Goal: Information Seeking & Learning: Check status

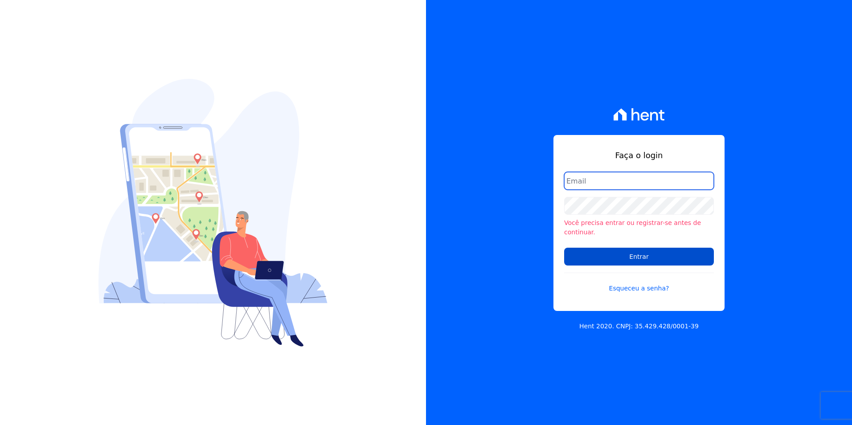
type input "barbara@blendi.com.br"
click at [662, 257] on input "Entrar" at bounding box center [639, 257] width 150 height 18
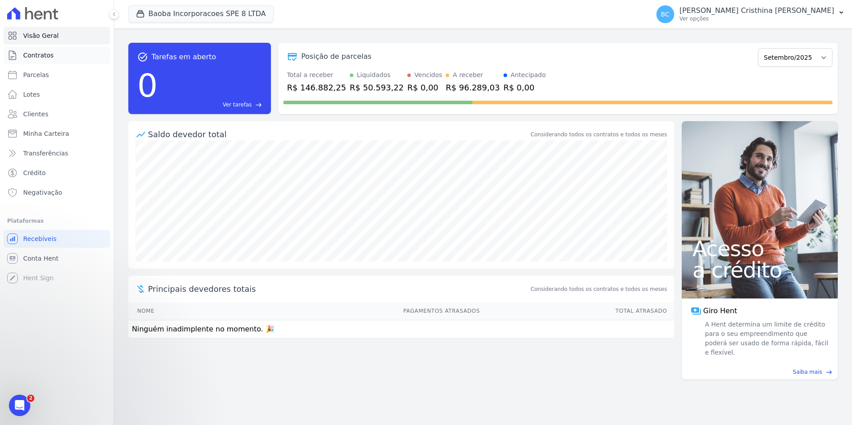
click at [55, 53] on link "Contratos" at bounding box center [57, 55] width 106 height 18
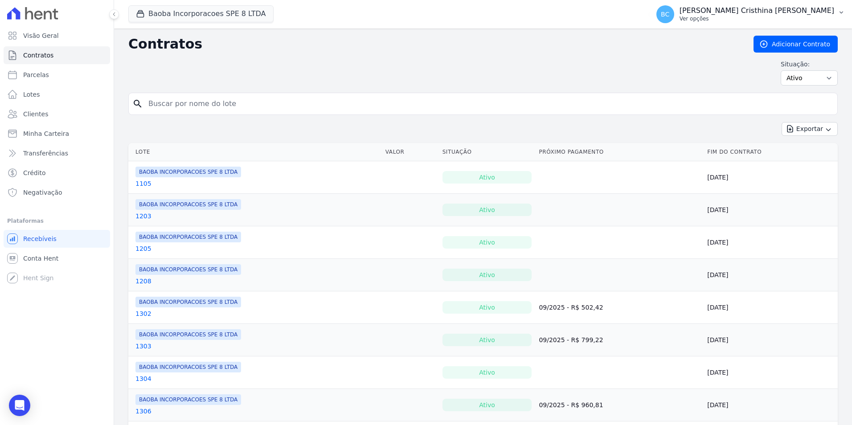
click at [773, 18] on p "Ver opções" at bounding box center [756, 18] width 155 height 7
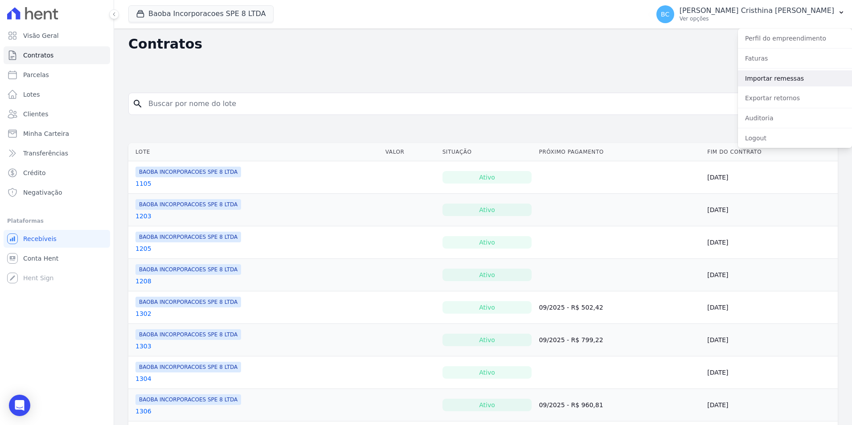
click at [766, 82] on link "Importar remessas" at bounding box center [795, 78] width 114 height 16
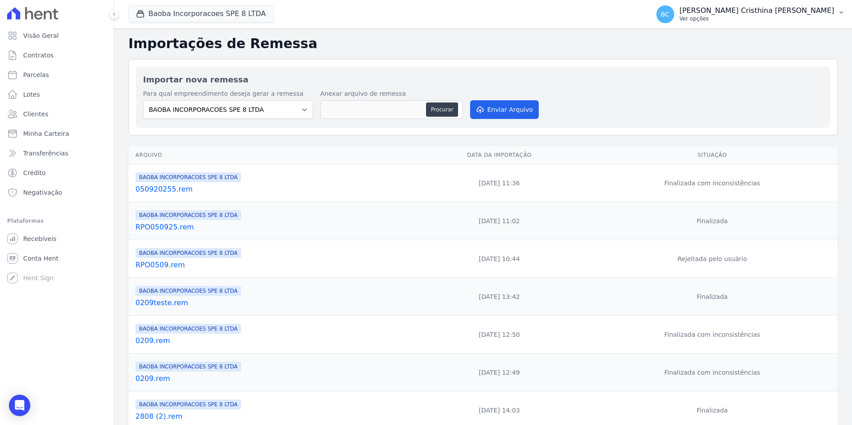
click at [759, 19] on p "Ver opções" at bounding box center [756, 18] width 155 height 7
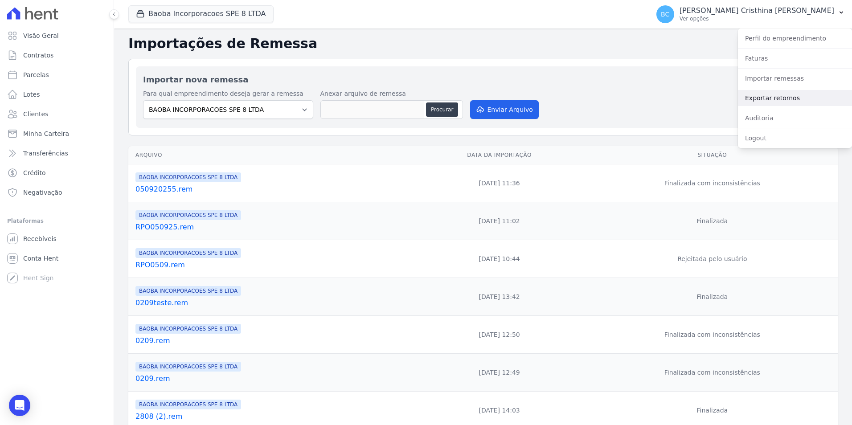
click at [766, 102] on link "Exportar retornos" at bounding box center [795, 98] width 114 height 16
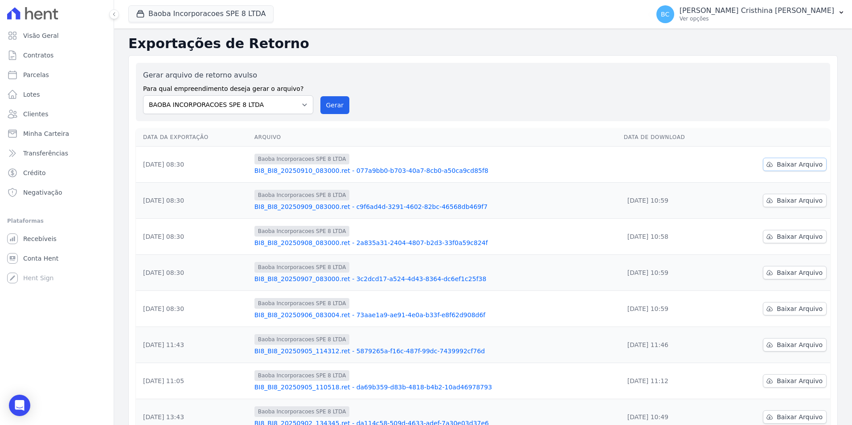
click at [783, 166] on span "Baixar Arquivo" at bounding box center [799, 164] width 46 height 9
click at [39, 72] on span "Parcelas" at bounding box center [36, 74] width 26 height 9
select select
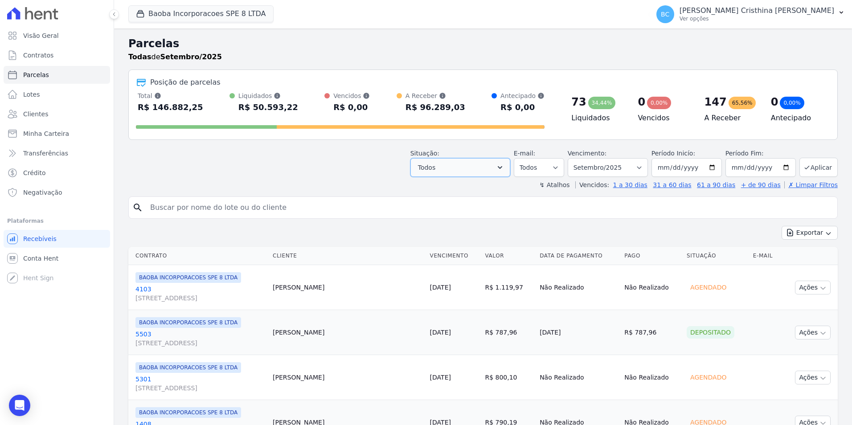
click at [510, 165] on button "Todos" at bounding box center [460, 167] width 100 height 19
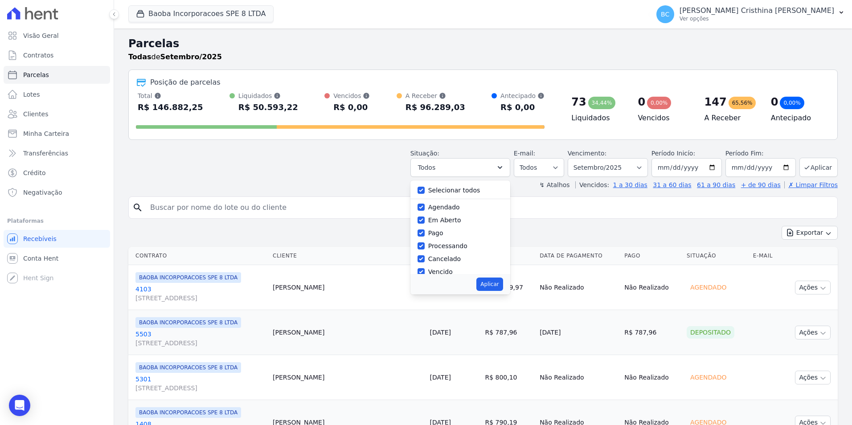
click at [451, 190] on label "Selecionar todos" at bounding box center [454, 190] width 52 height 7
click at [424, 190] on input "Selecionar todos" at bounding box center [420, 190] width 7 height 7
checkbox input "false"
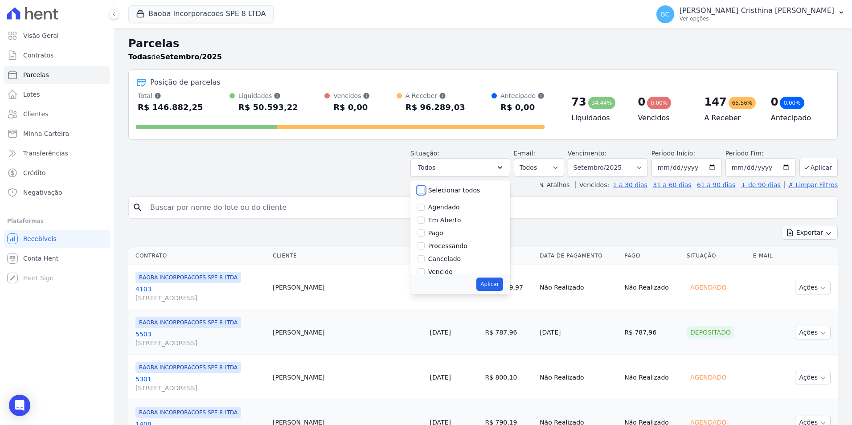
checkbox input "false"
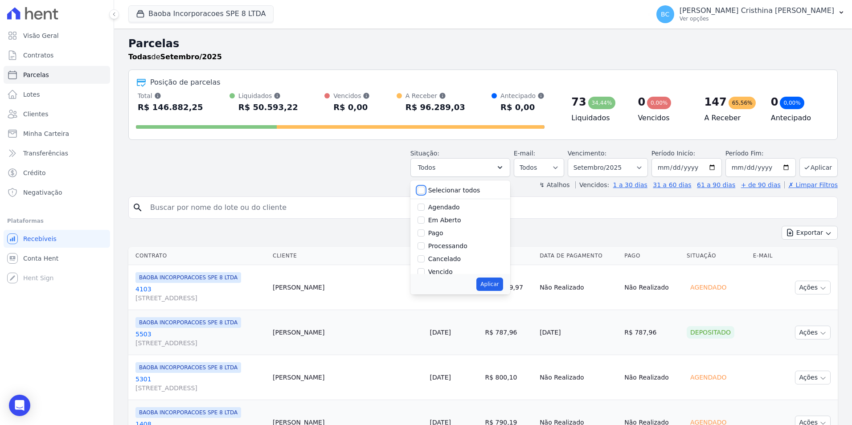
checkbox input "false"
click at [454, 235] on label "Depositado" at bounding box center [446, 237] width 36 height 7
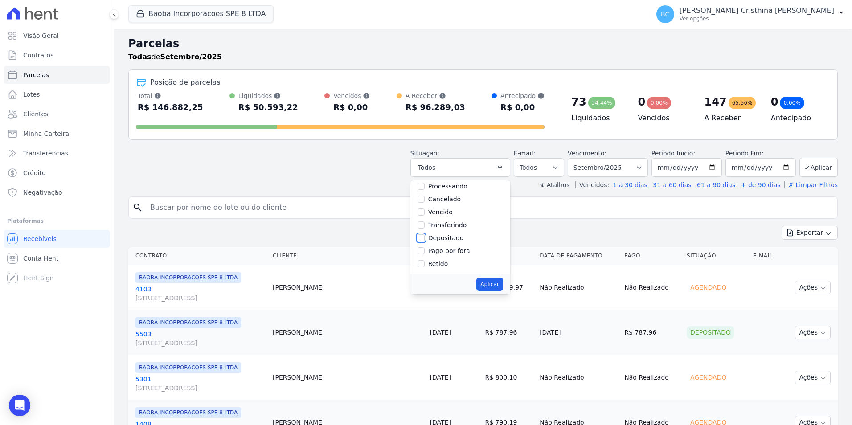
click at [424, 235] on input "Depositado" at bounding box center [420, 237] width 7 height 7
checkbox input "true"
click at [498, 282] on button "Aplicar" at bounding box center [489, 283] width 26 height 13
select select "deposited"
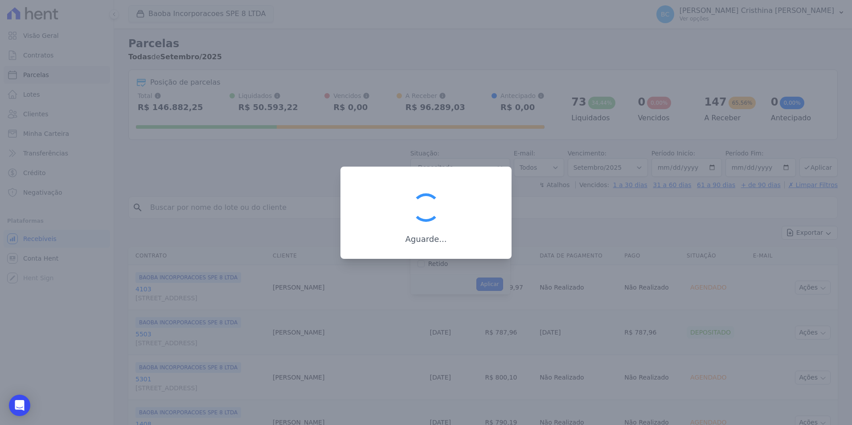
scroll to position [36, 0]
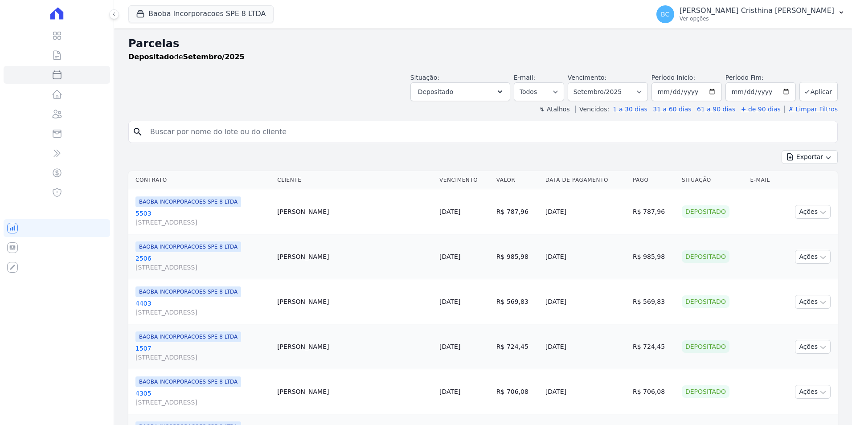
select select
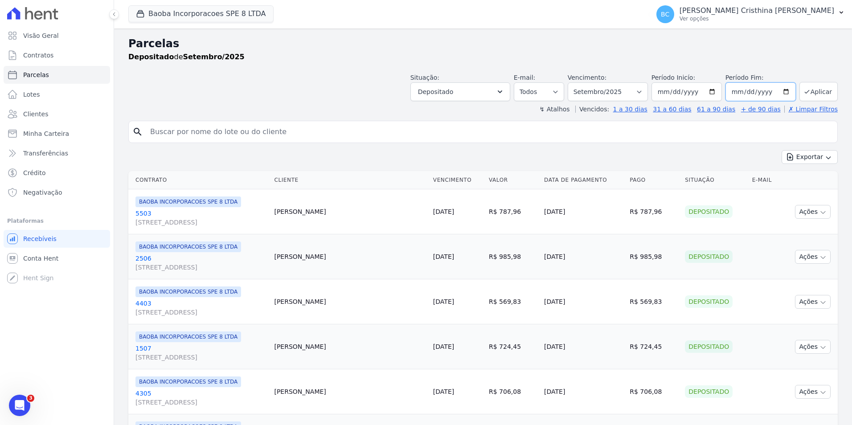
click at [733, 90] on input "2025-09-30" at bounding box center [760, 91] width 70 height 19
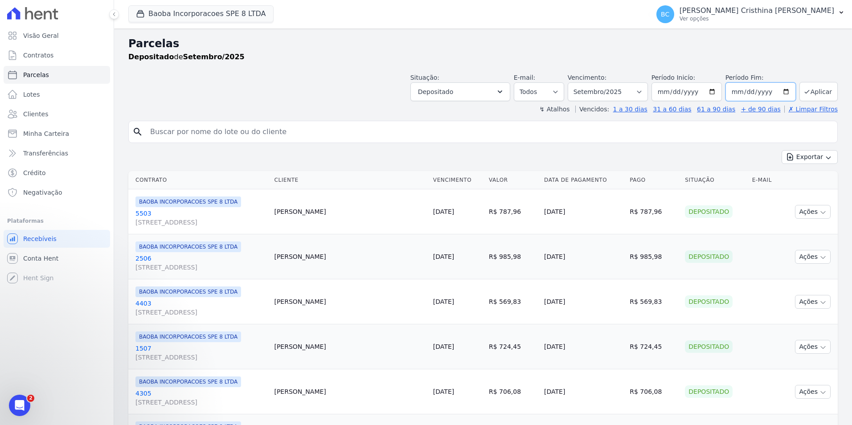
click at [782, 90] on input "2025-09-30" at bounding box center [760, 91] width 70 height 19
type input "[DATE]"
click at [710, 92] on input "2025-09-01" at bounding box center [686, 91] width 70 height 19
type input "2025-09-09"
click at [820, 86] on button "Aplicar" at bounding box center [818, 91] width 38 height 19
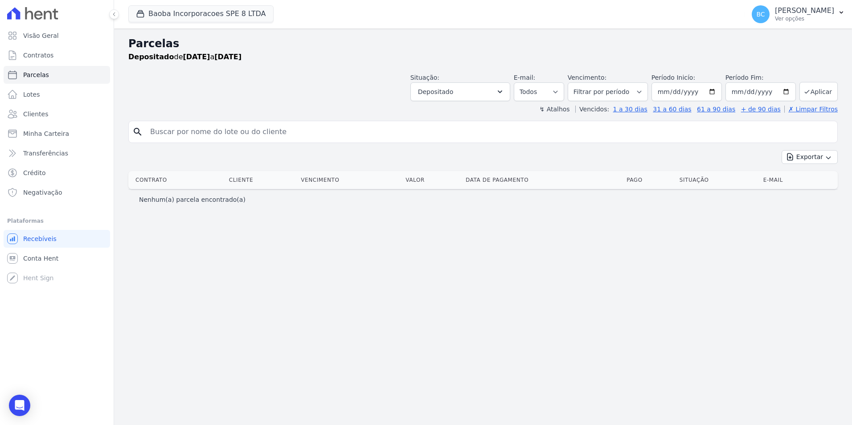
select select
click at [720, 91] on input "[DATE]" at bounding box center [686, 91] width 70 height 19
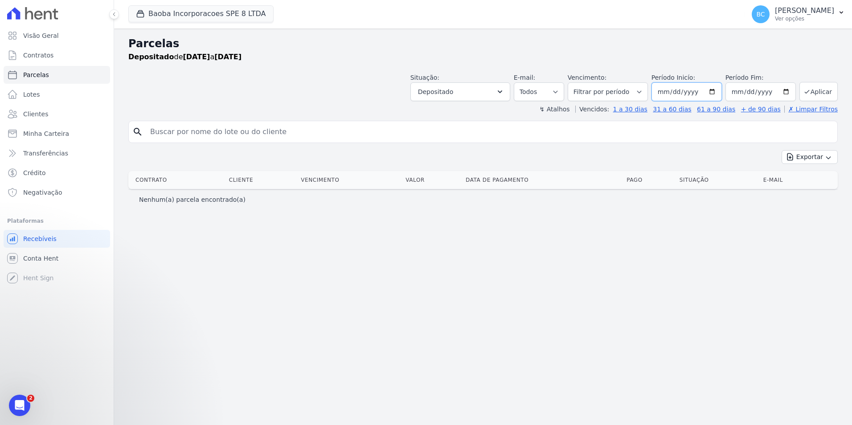
type input "[DATE]"
click at [798, 90] on div "Situação: Agendado Em Aberto Pago Processando Cancelado Vencido Transferindo De…" at bounding box center [623, 87] width 427 height 28
click at [809, 90] on icon "submit" at bounding box center [806, 91] width 7 height 7
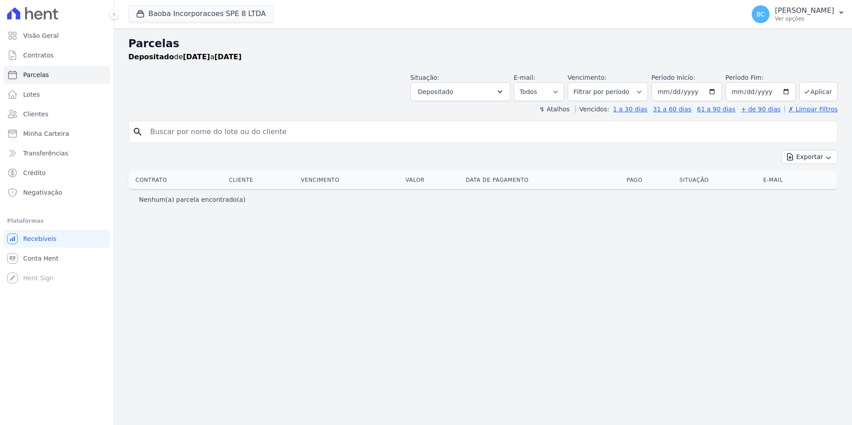
select select
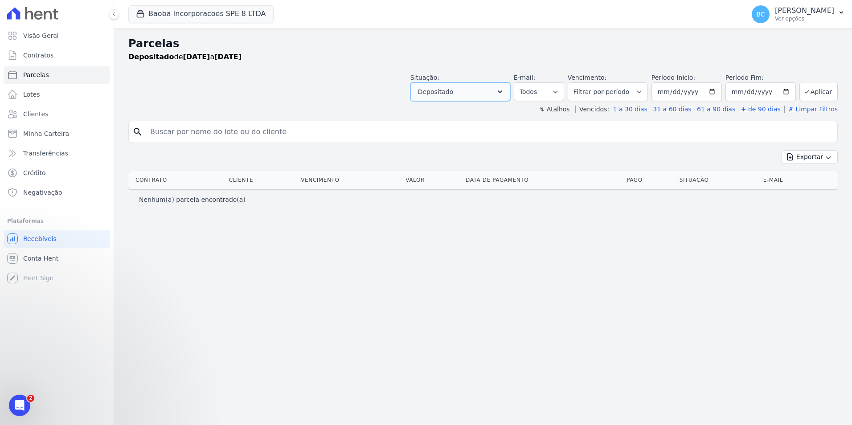
click at [510, 97] on button "Depositado" at bounding box center [460, 91] width 100 height 19
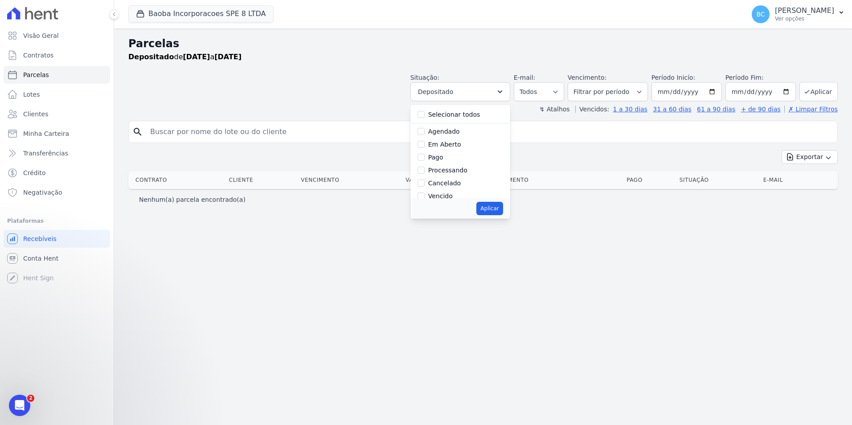
click at [465, 111] on label "Selecionar todos" at bounding box center [454, 114] width 52 height 7
click at [424, 111] on input "Selecionar todos" at bounding box center [420, 114] width 7 height 7
checkbox input "true"
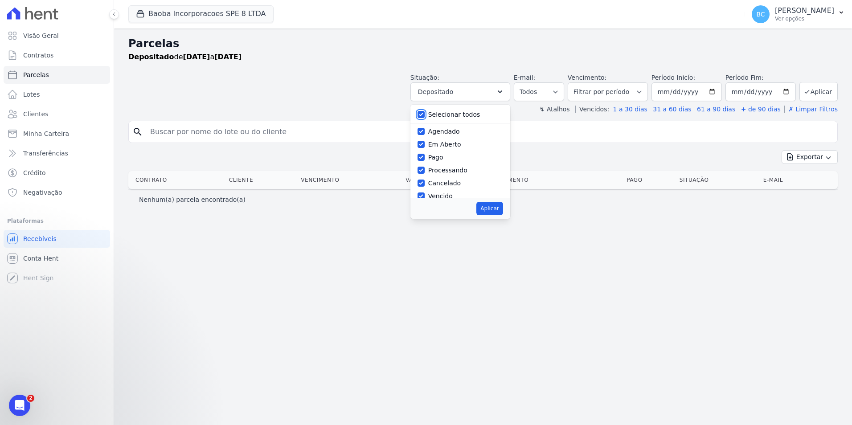
checkbox input "true"
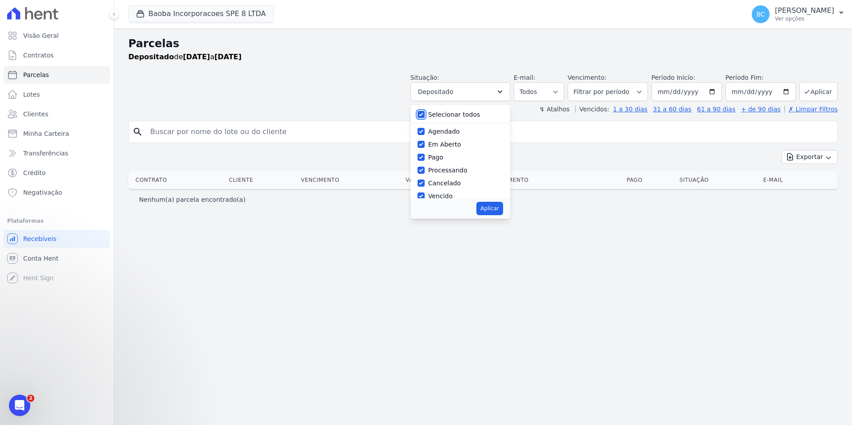
checkbox input "true"
click at [502, 209] on button "Aplicar" at bounding box center [489, 208] width 26 height 13
select select "scheduled"
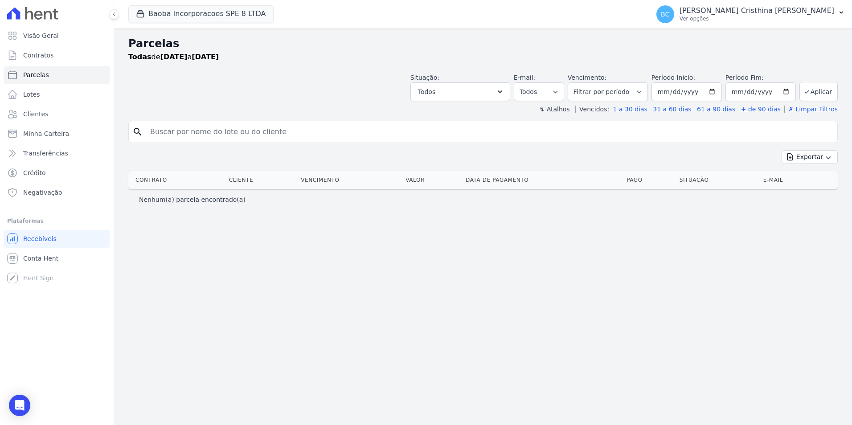
select select
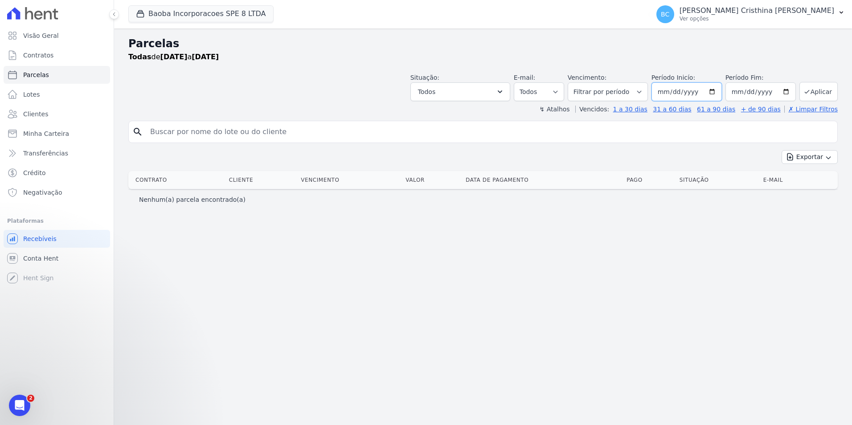
click at [681, 97] on input "[DATE]" at bounding box center [686, 91] width 70 height 19
click at [49, 241] on span "Recebíveis" at bounding box center [39, 238] width 33 height 9
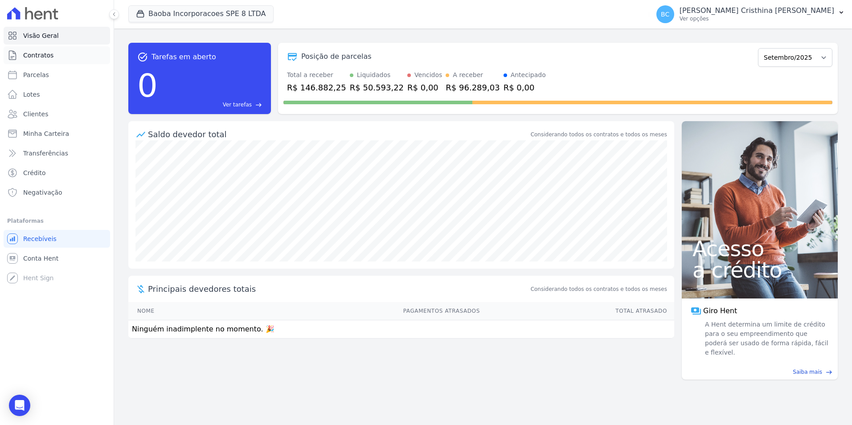
click at [49, 58] on span "Contratos" at bounding box center [38, 55] width 30 height 9
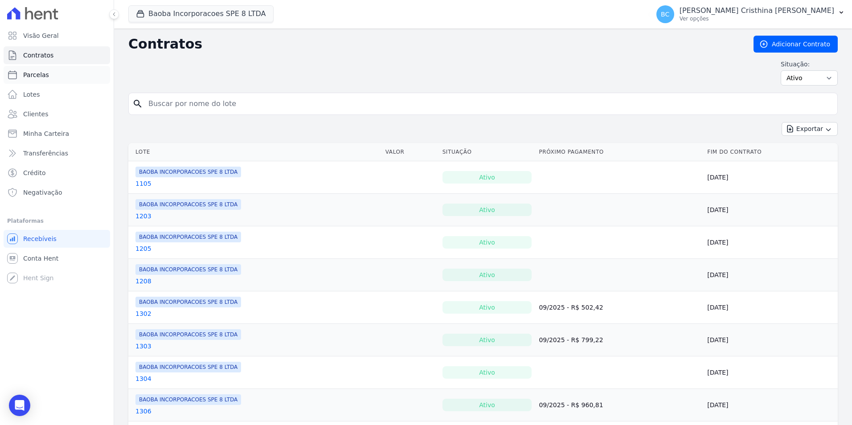
click at [55, 77] on link "Parcelas" at bounding box center [57, 75] width 106 height 18
select select
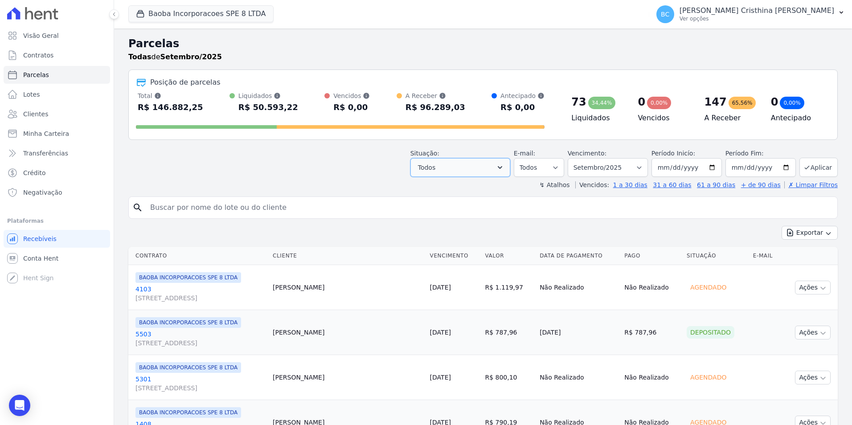
click at [504, 166] on icon "button" at bounding box center [499, 167] width 9 height 9
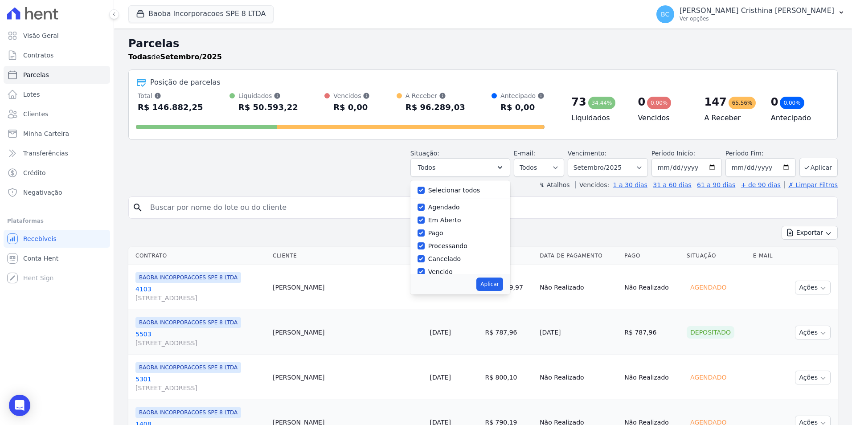
click at [458, 192] on label "Selecionar todos" at bounding box center [454, 190] width 52 height 7
click at [424, 192] on input "Selecionar todos" at bounding box center [420, 190] width 7 height 7
checkbox input "false"
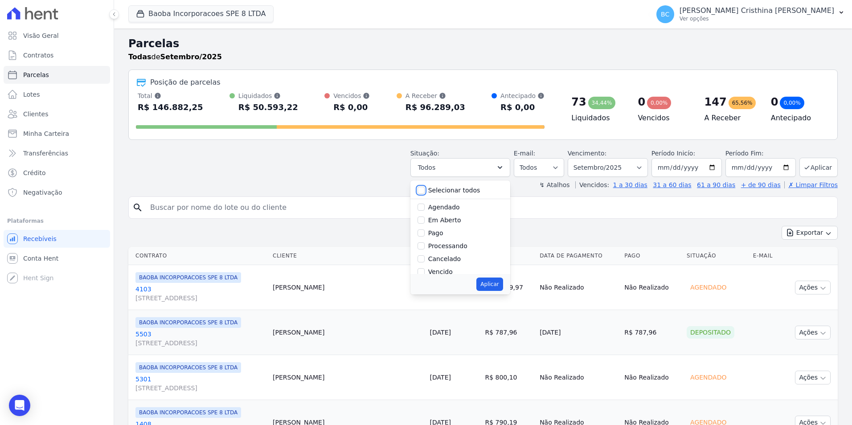
checkbox input "false"
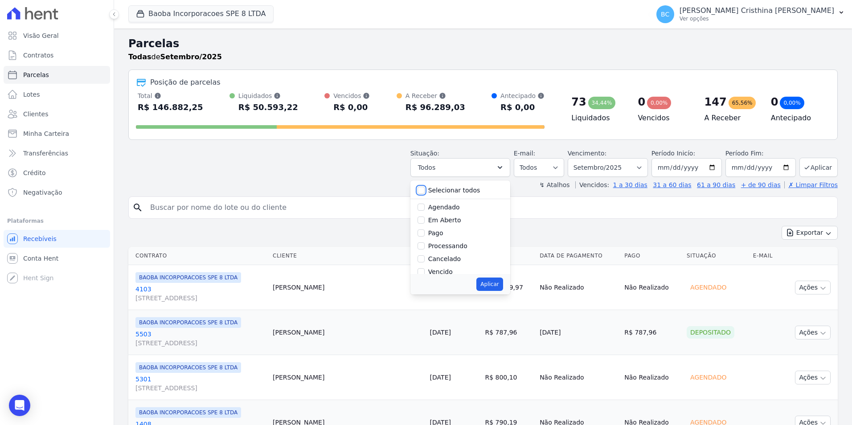
checkbox input "false"
click at [456, 239] on label "Depositado" at bounding box center [446, 237] width 36 height 7
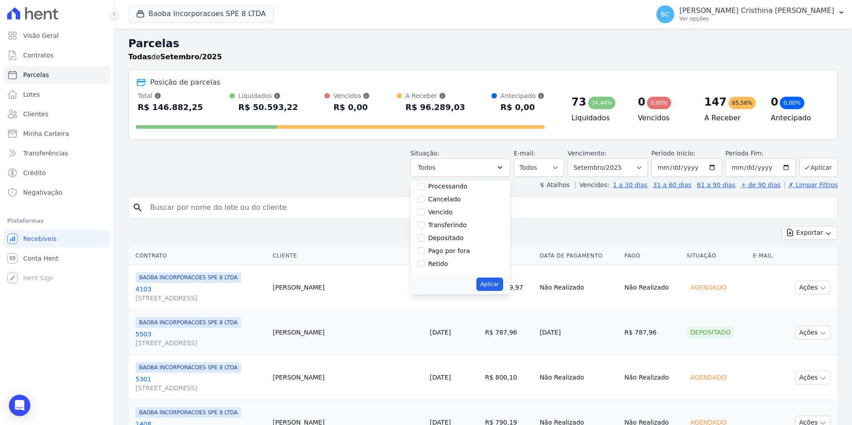
drag, startPoint x: 456, startPoint y: 239, endPoint x: 447, endPoint y: 233, distance: 10.5
click at [447, 233] on div "Depositado" at bounding box center [460, 238] width 86 height 13
click at [424, 238] on input "Depositado" at bounding box center [420, 237] width 7 height 7
checkbox input "true"
click at [488, 288] on button "Aplicar" at bounding box center [489, 283] width 26 height 13
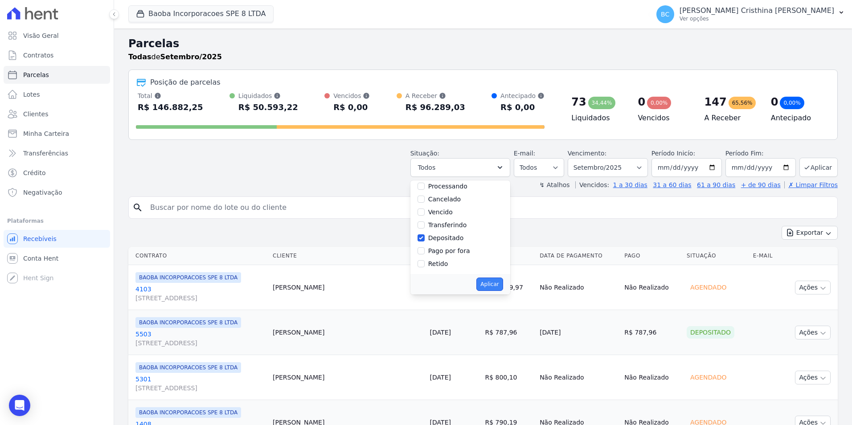
select select "deposited"
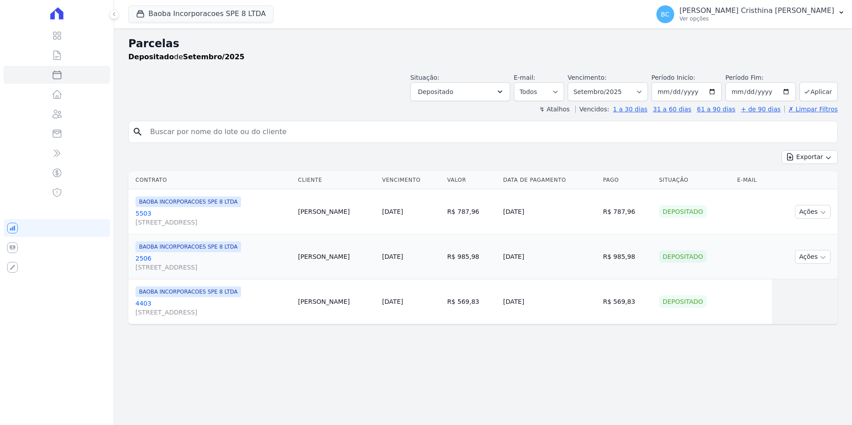
select select
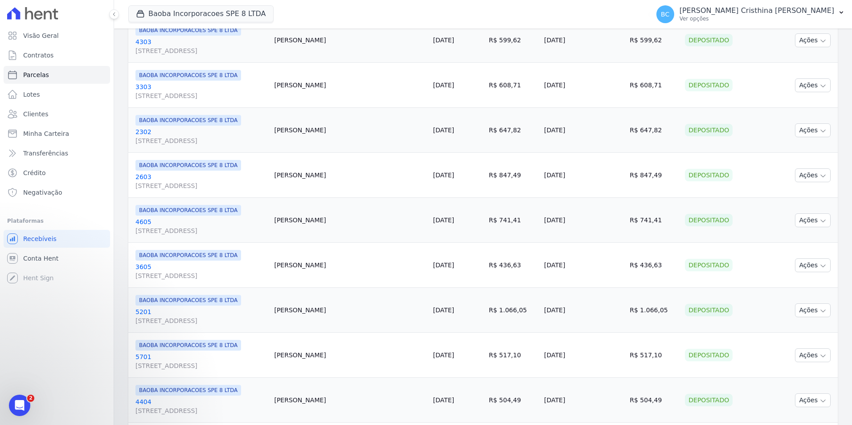
scroll to position [928, 0]
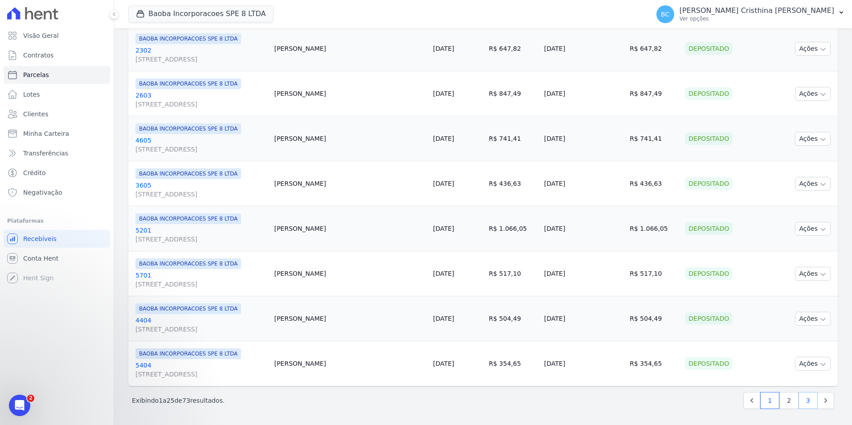
click at [798, 404] on link "3" at bounding box center [807, 400] width 19 height 17
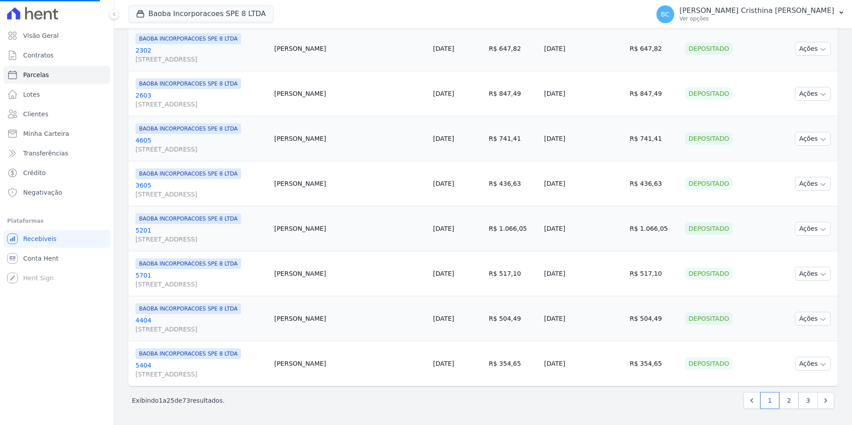
select select
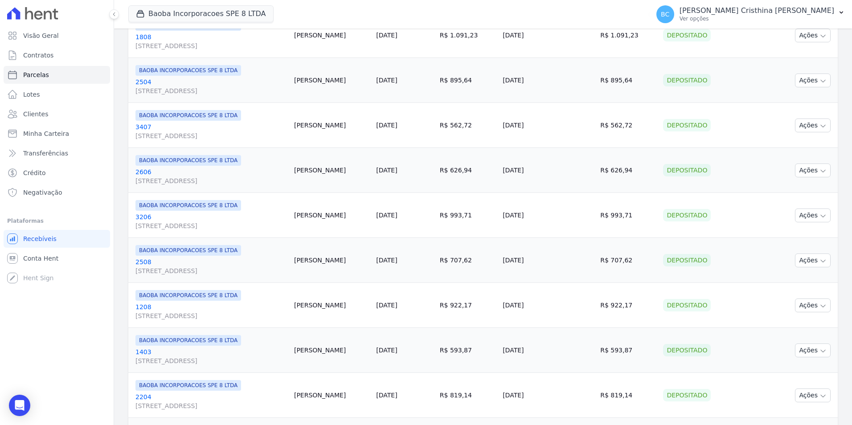
scroll to position [45, 0]
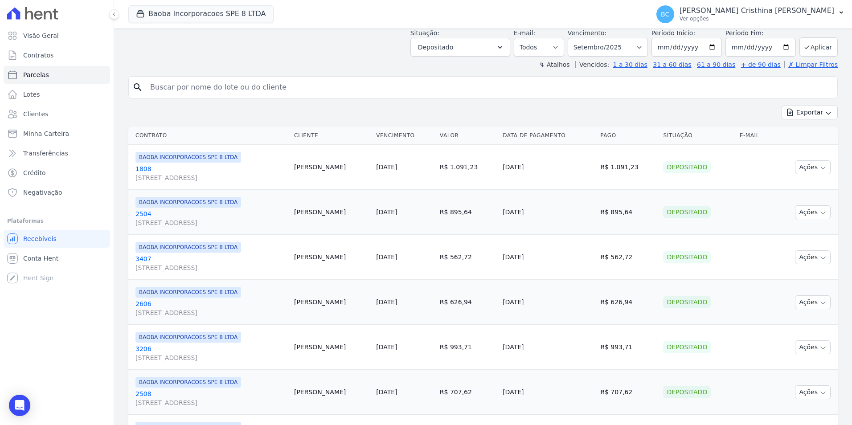
click at [146, 258] on link "3407 AV SETE DE SETEMBRO, 4995, LOJA 02 COND NEW ORLEANSRESIDENC" at bounding box center [210, 263] width 151 height 18
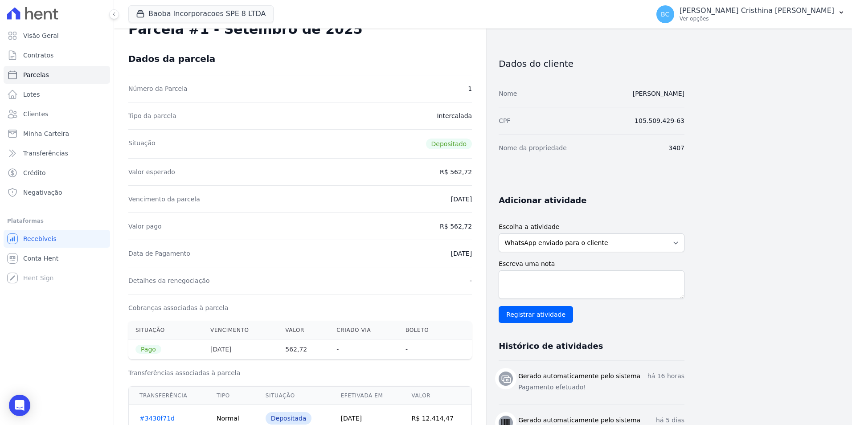
scroll to position [45, 0]
